Goal: Information Seeking & Learning: Learn about a topic

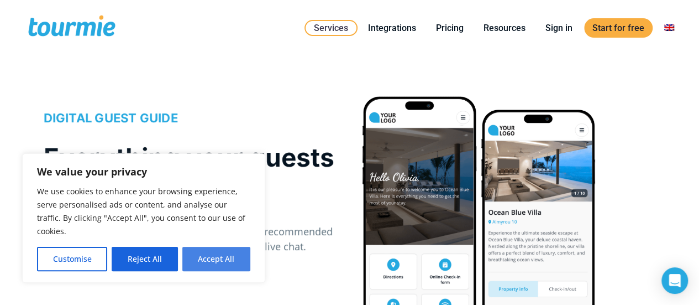
click at [210, 263] on button "Accept All" at bounding box center [216, 259] width 68 height 24
checkbox input "true"
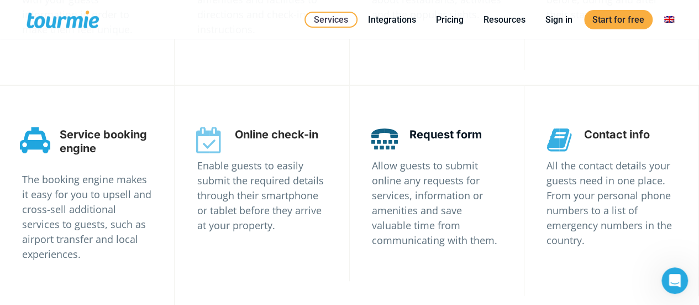
scroll to position [2234, 0]
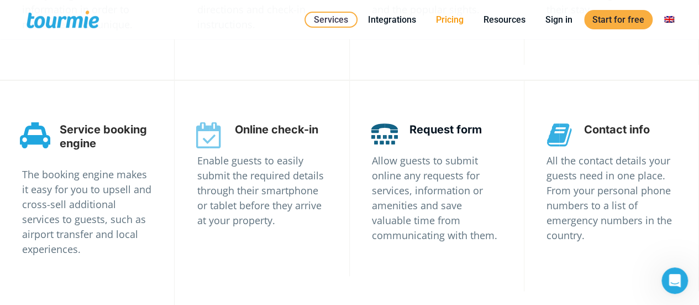
click at [457, 23] on link "Pricing" at bounding box center [450, 20] width 44 height 14
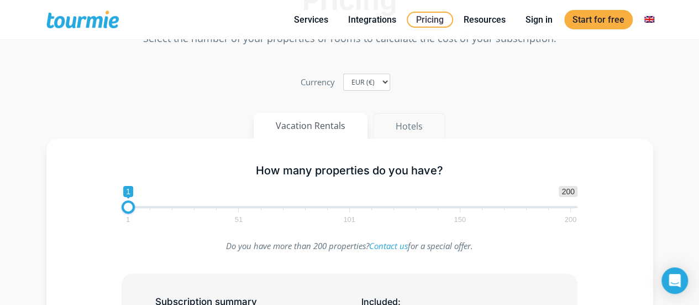
scroll to position [58, 0]
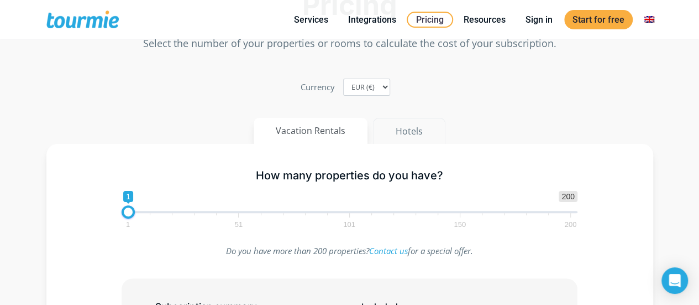
click at [408, 133] on button "Hotels" at bounding box center [409, 131] width 72 height 27
click at [348, 126] on button "Vacation Rentals" at bounding box center [311, 131] width 115 height 27
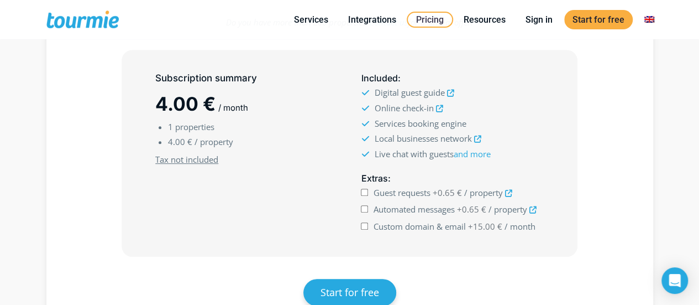
scroll to position [288, 0]
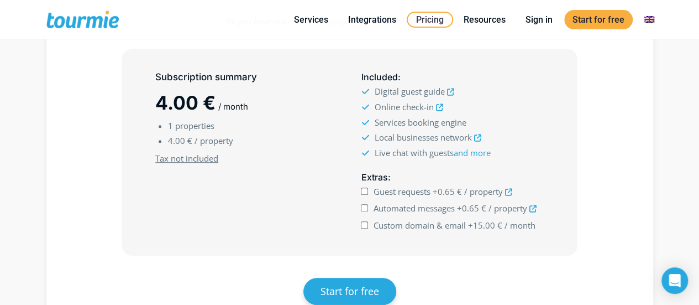
click at [453, 90] on icon at bounding box center [450, 91] width 7 height 7
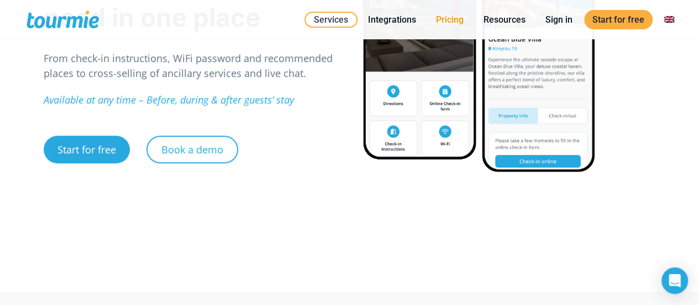
scroll to position [157, 0]
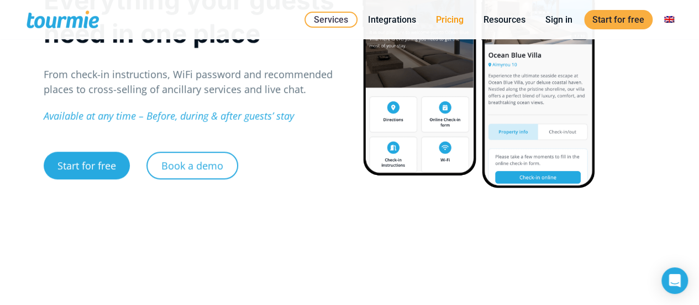
click at [448, 23] on link "Pricing" at bounding box center [450, 20] width 44 height 14
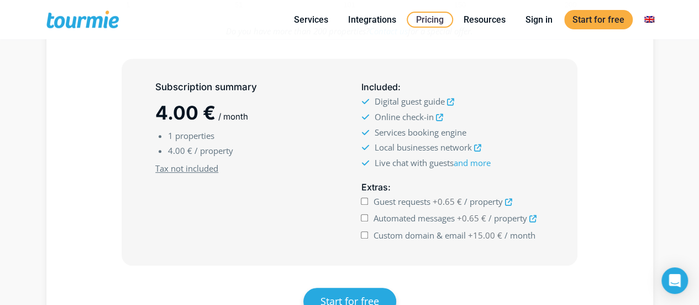
scroll to position [277, 0]
click at [480, 148] on icon at bounding box center [477, 148] width 7 height 7
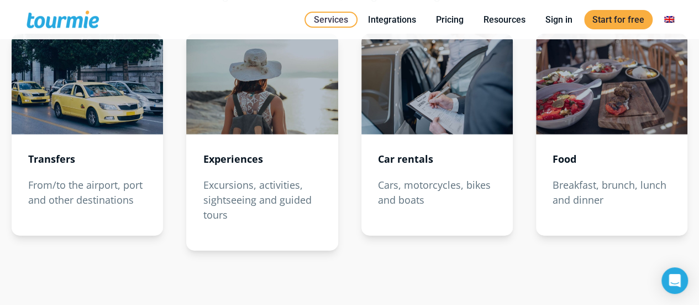
scroll to position [1286, 0]
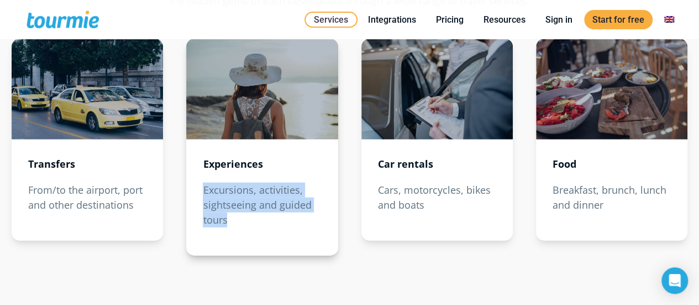
drag, startPoint x: 205, startPoint y: 188, endPoint x: 242, endPoint y: 224, distance: 52.0
click at [242, 224] on p "Excursions, activities, sightseeing and guided tours" at bounding box center [262, 204] width 118 height 45
click at [385, 23] on link "Integrations" at bounding box center [392, 20] width 65 height 14
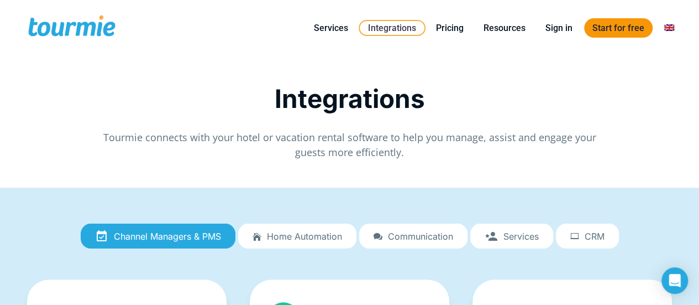
click at [600, 28] on link "Start for free" at bounding box center [618, 27] width 69 height 19
